Goal: Task Accomplishment & Management: Complete application form

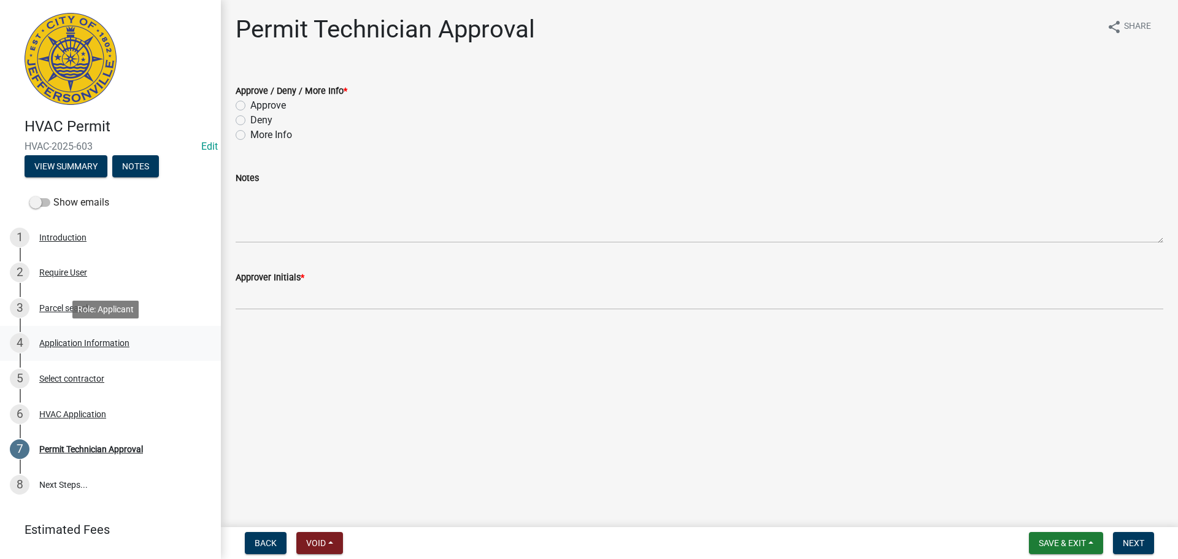
click at [105, 346] on div "Application Information" at bounding box center [84, 343] width 90 height 9
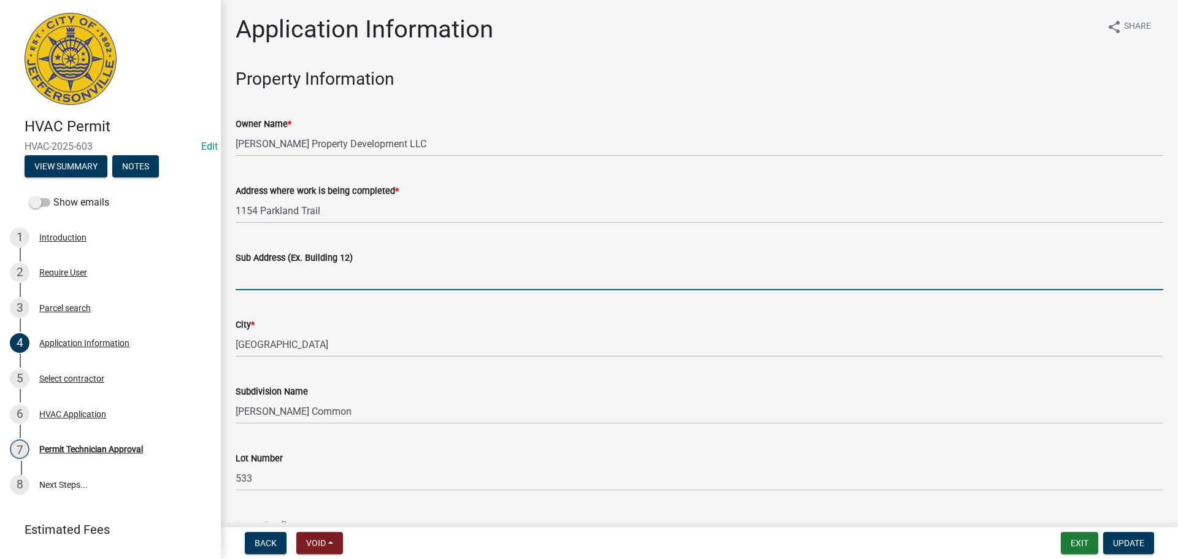
click at [302, 282] on input "Sub Address (Ex. Building 12)" at bounding box center [699, 277] width 927 height 25
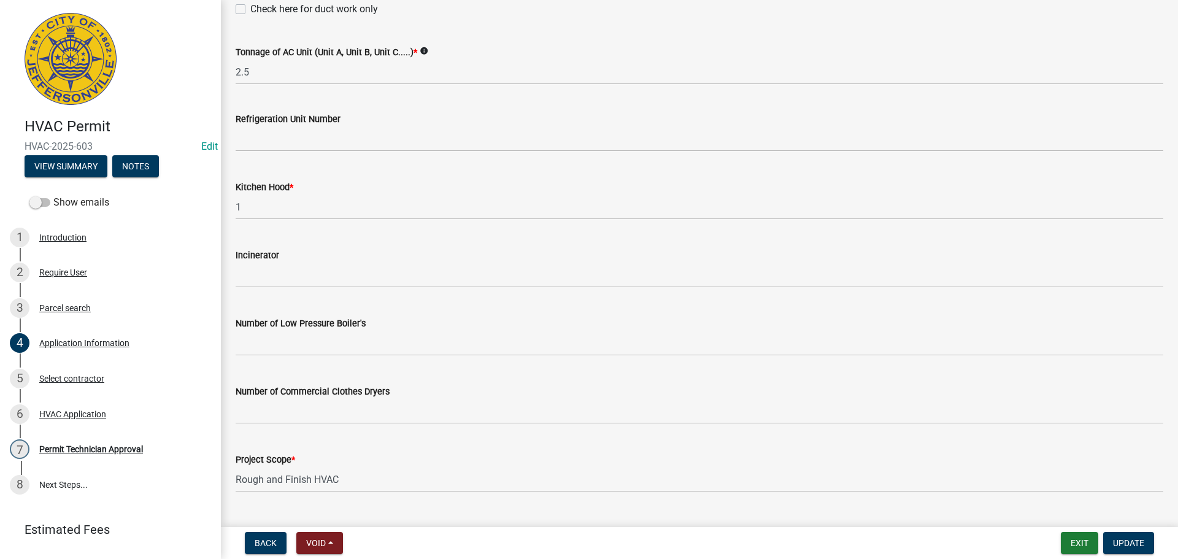
scroll to position [826, 0]
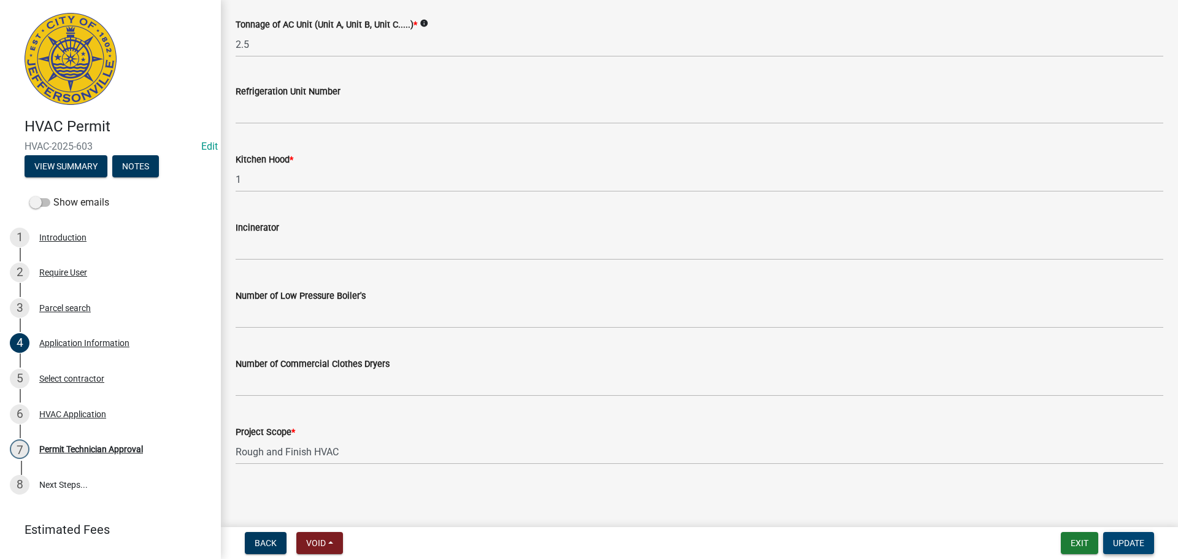
type input "1154 Parkland Trail"
click at [1121, 544] on span "Update" at bounding box center [1128, 543] width 31 height 10
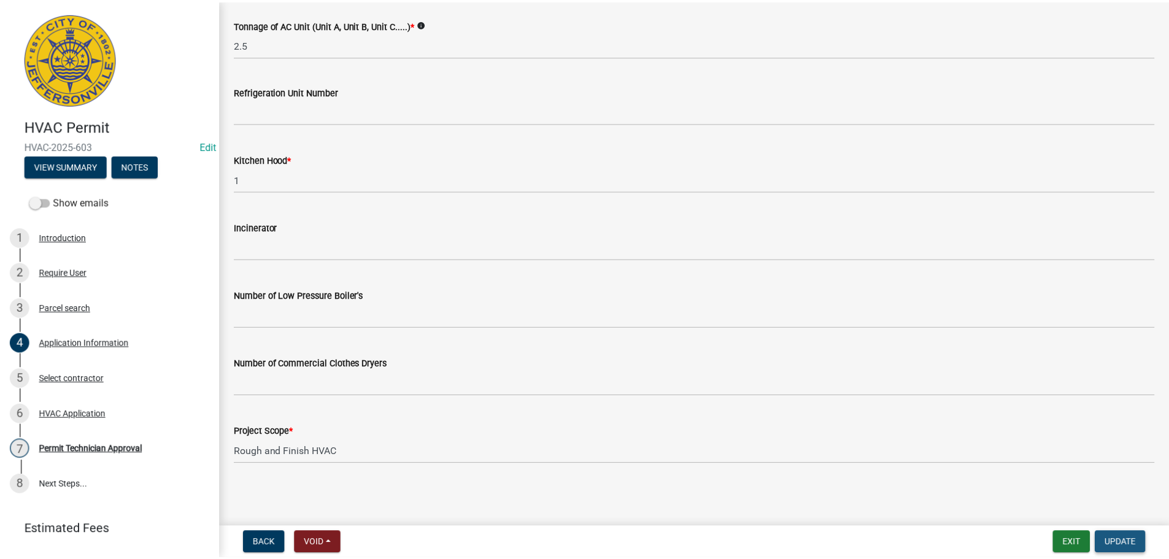
scroll to position [0, 0]
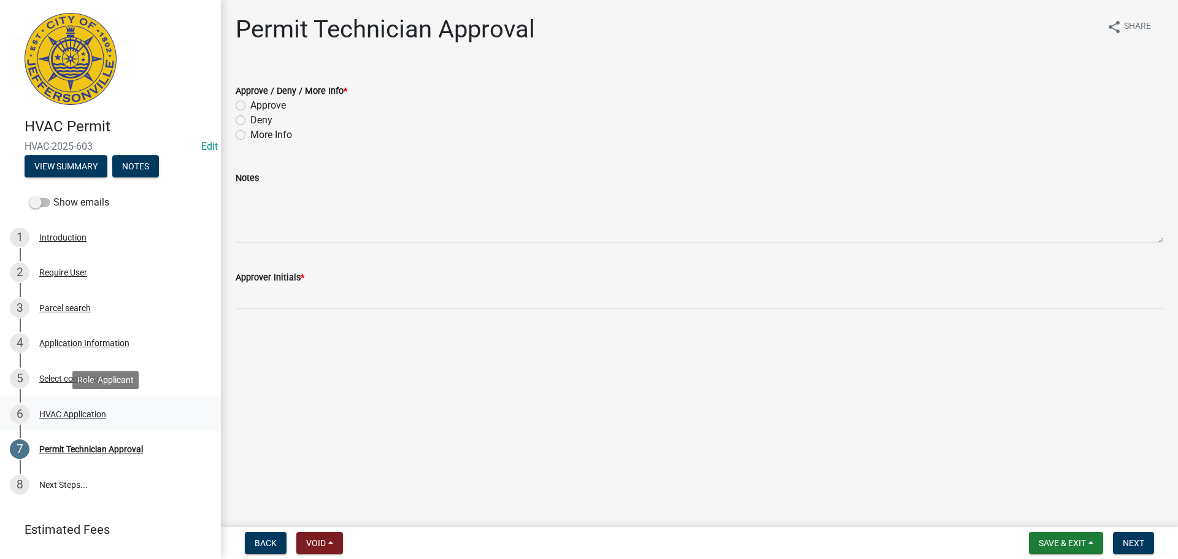
click at [63, 413] on div "HVAC Application" at bounding box center [72, 414] width 67 height 9
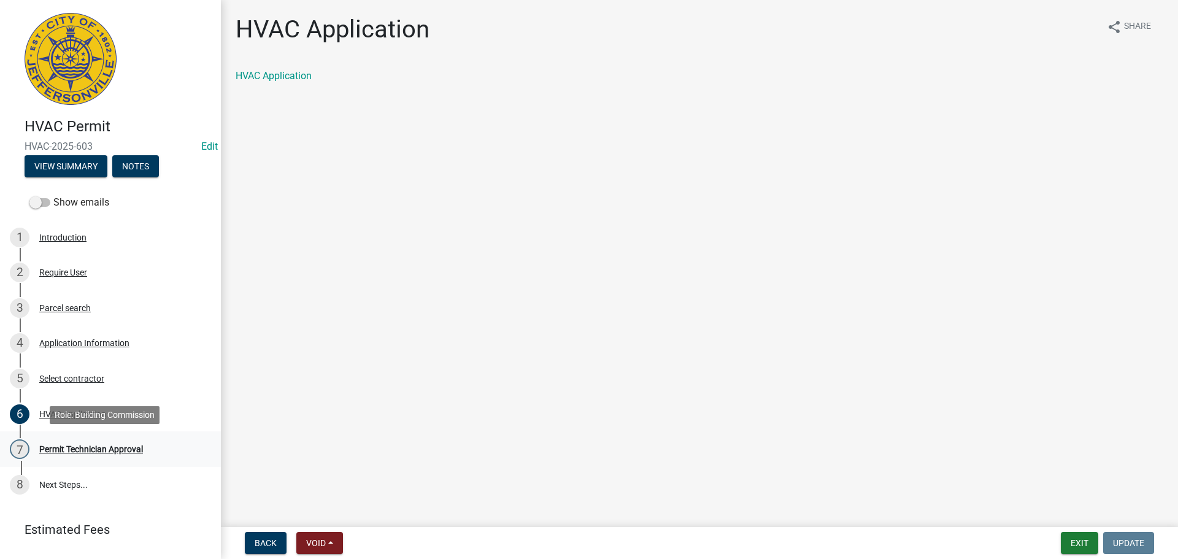
click at [63, 450] on div "Permit Technician Approval" at bounding box center [91, 449] width 104 height 9
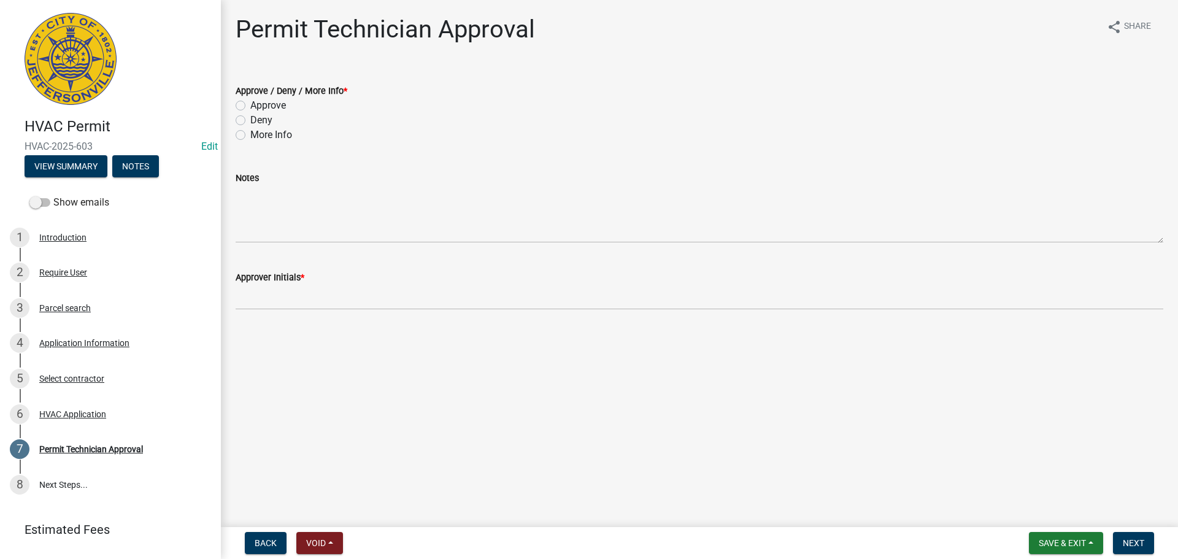
click at [277, 107] on label "Approve" at bounding box center [268, 105] width 36 height 15
click at [258, 106] on input "Approve" at bounding box center [254, 102] width 8 height 8
radio input "true"
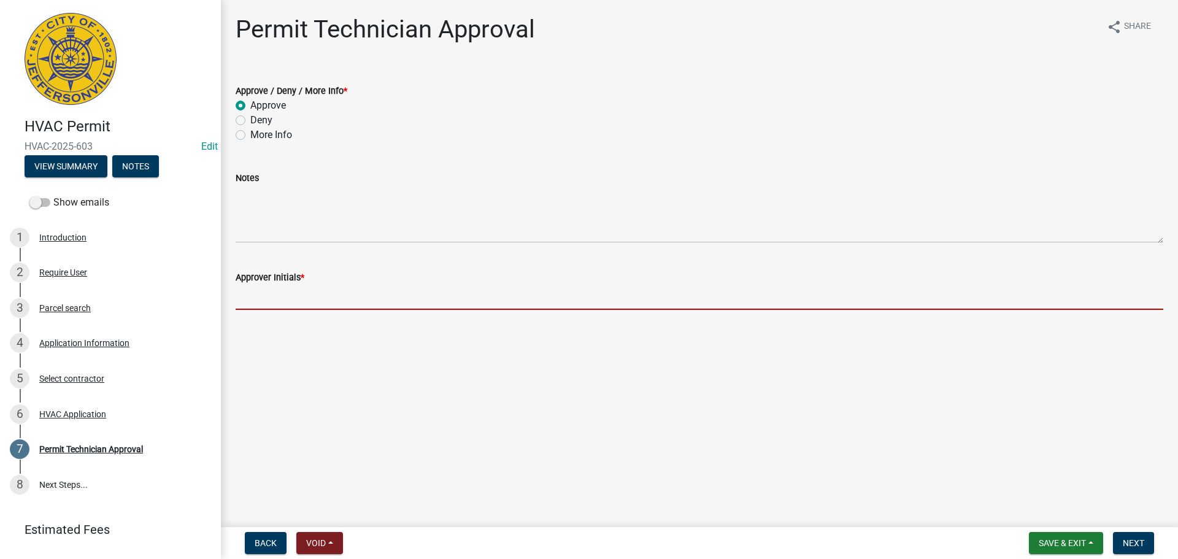
click at [241, 296] on input "Approver Initials *" at bounding box center [699, 297] width 927 height 25
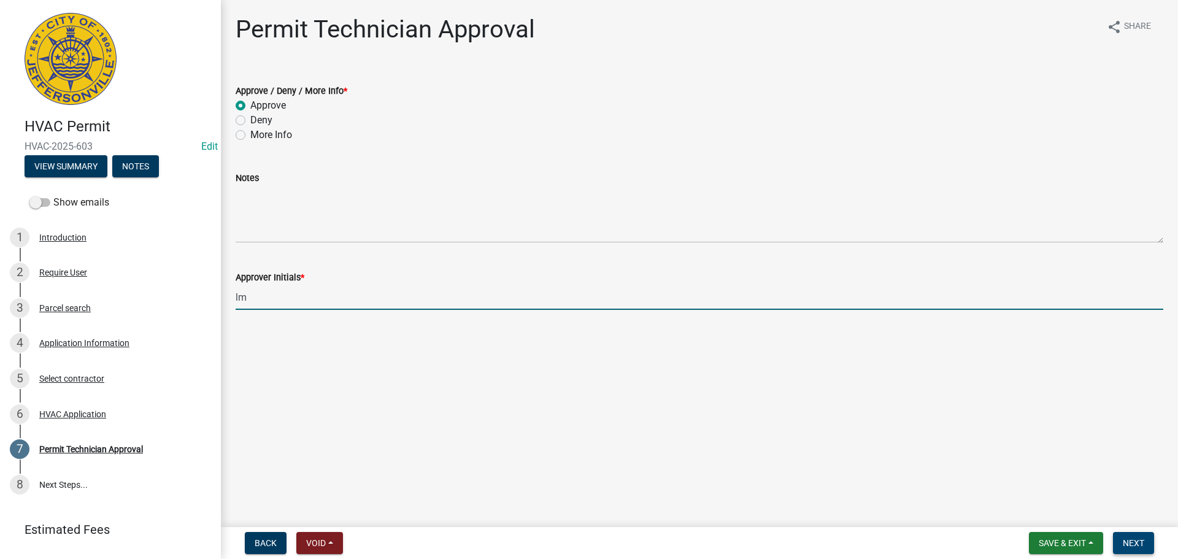
type input "lm"
click at [1143, 537] on button "Next" at bounding box center [1133, 543] width 41 height 22
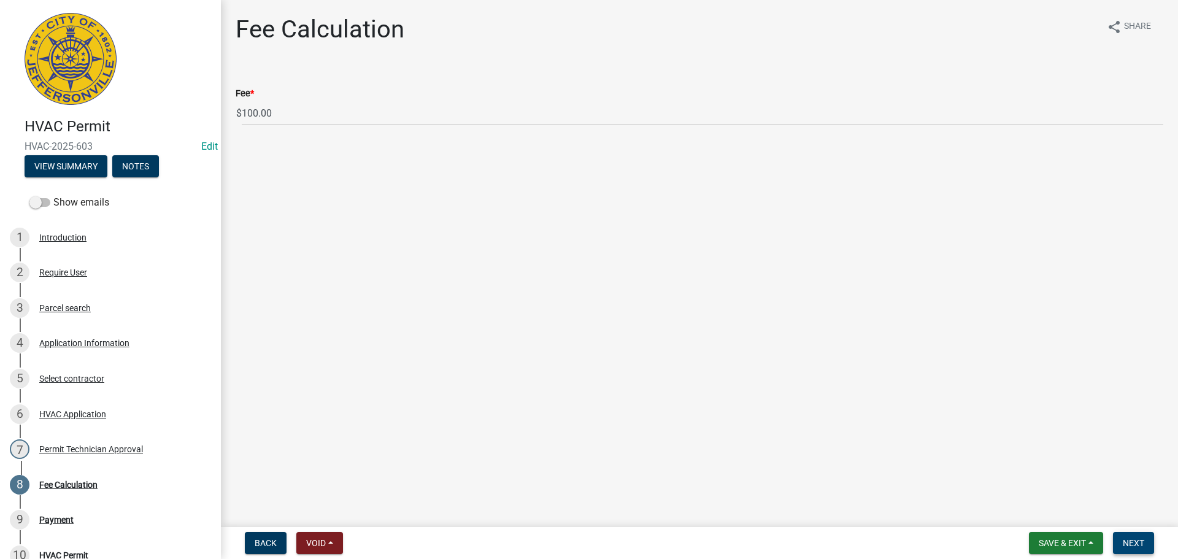
click at [1143, 537] on button "Next" at bounding box center [1133, 543] width 41 height 22
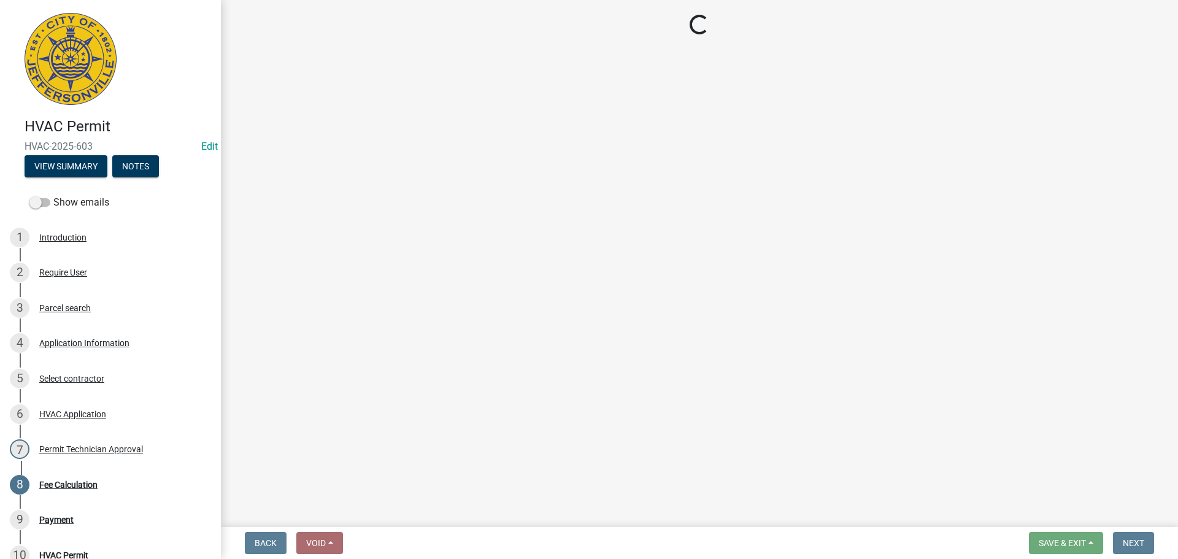
select select "3: 3"
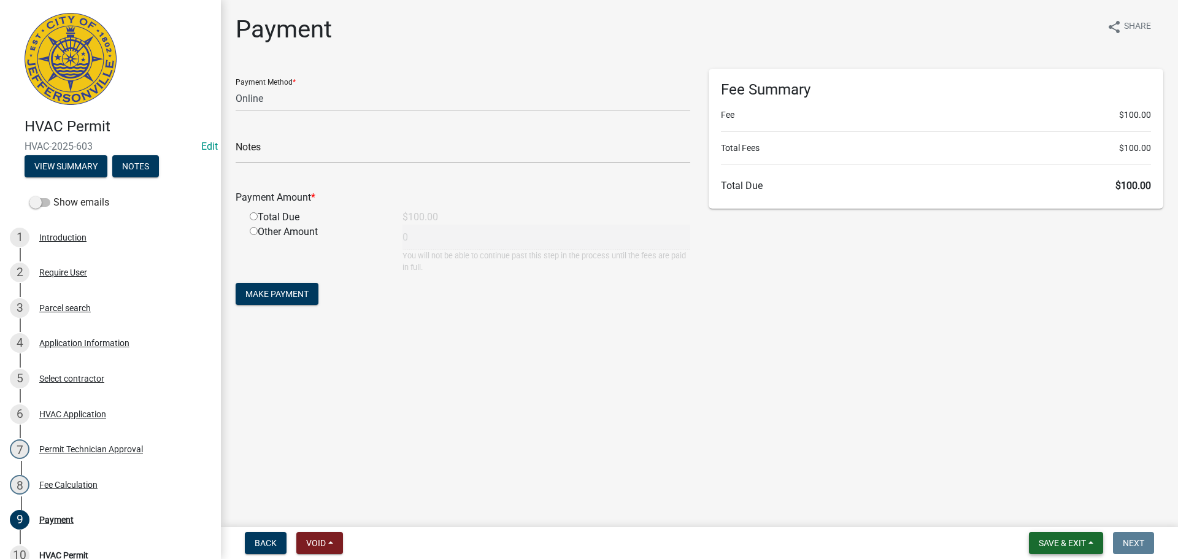
click at [1069, 546] on span "Save & Exit" at bounding box center [1062, 543] width 47 height 10
click at [1063, 508] on button "Save & Exit" at bounding box center [1054, 510] width 98 height 29
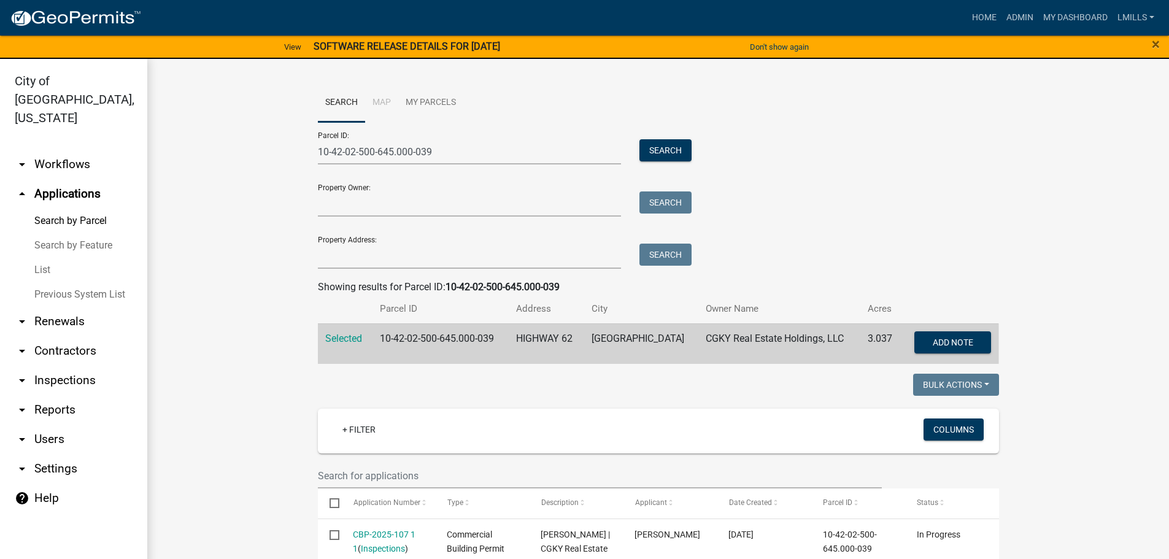
scroll to position [870, 0]
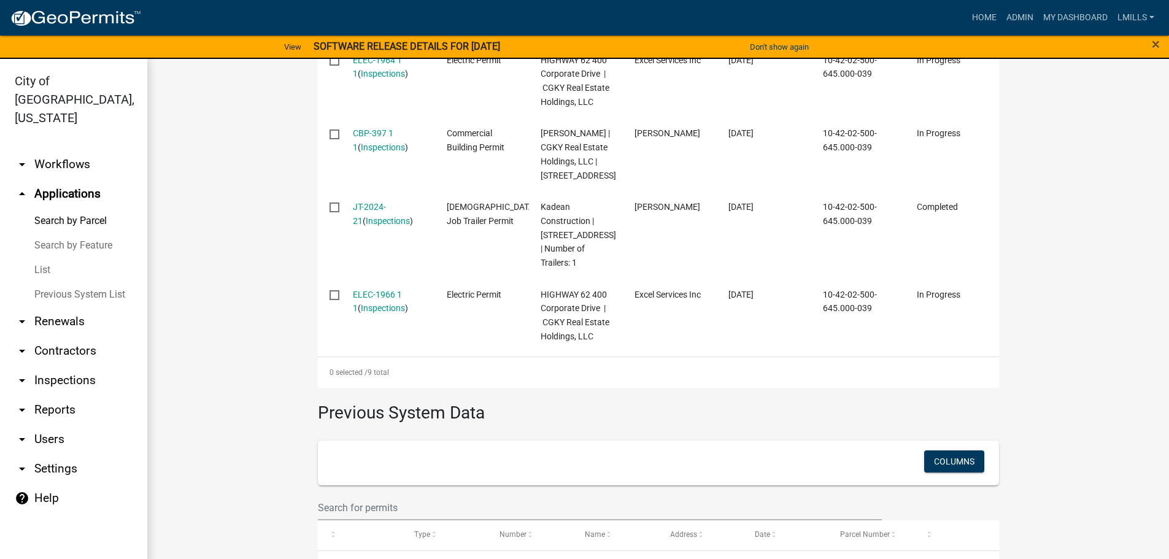
click at [61, 395] on link "arrow_drop_down Reports" at bounding box center [73, 409] width 147 height 29
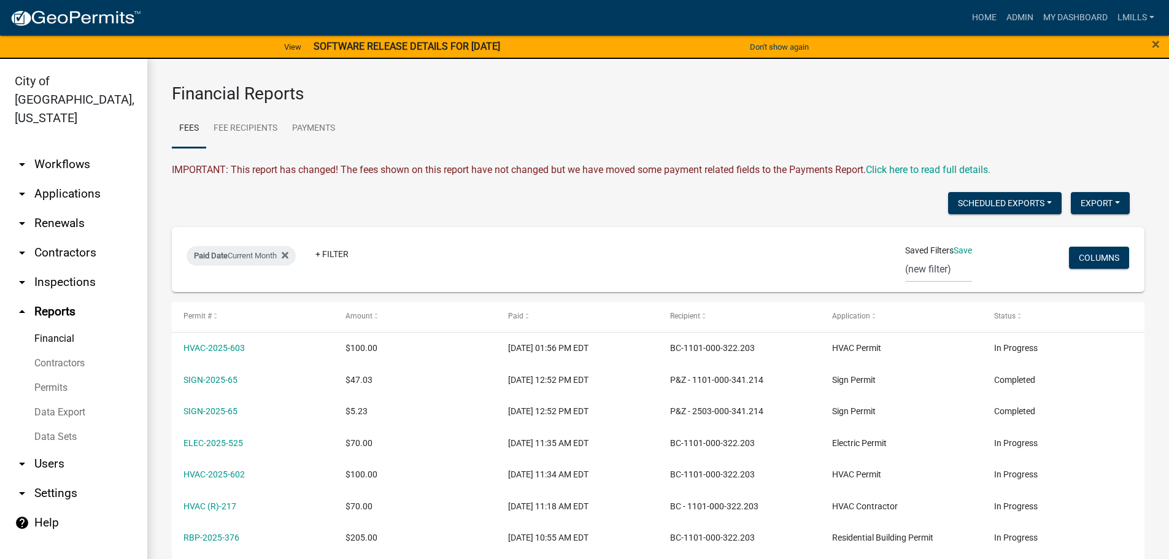
click at [74, 400] on link "Data Export" at bounding box center [73, 412] width 147 height 25
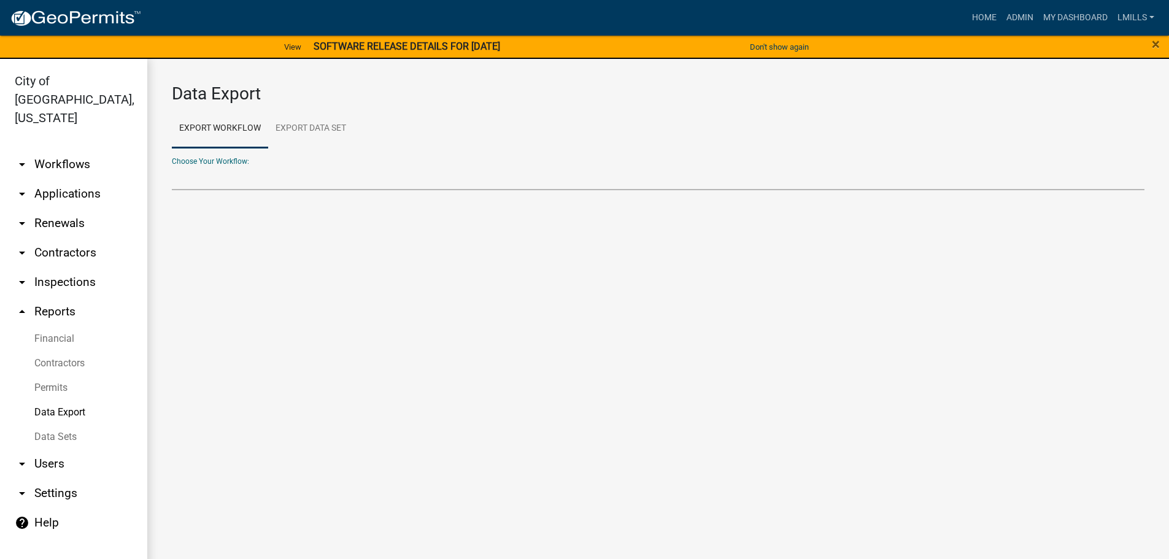
click at [318, 180] on select "Choose Your Workflow:" at bounding box center [658, 177] width 972 height 25
select select "10: Object"
click at [172, 165] on select "Administrative Appeal Certificate of Zoning Compliance Commercial Building Perm…" at bounding box center [658, 177] width 972 height 25
select select "0: null"
